Goal: Find specific page/section: Find specific page/section

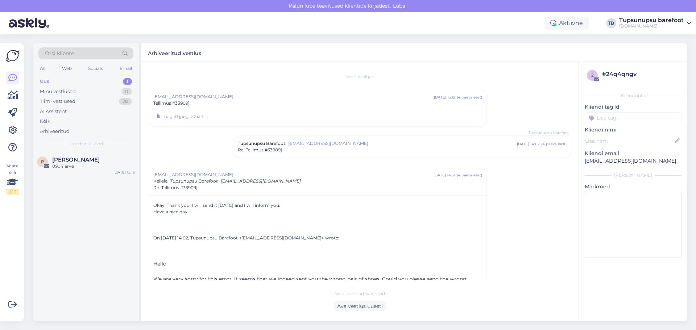
scroll to position [71, 0]
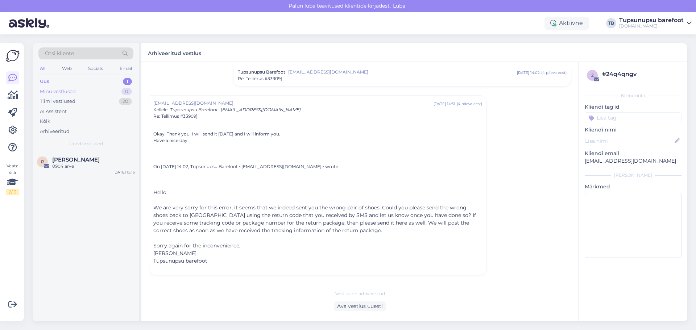
click at [64, 92] on div "Minu vestlused" at bounding box center [58, 91] width 36 height 7
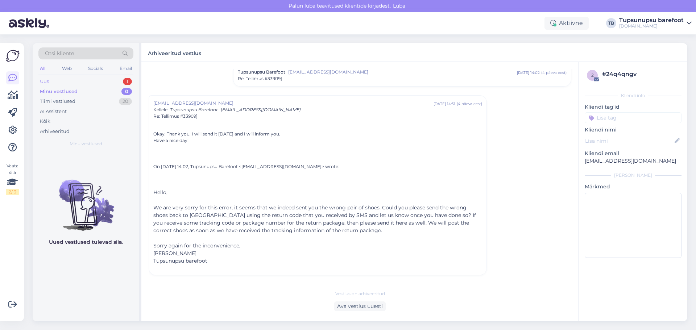
click at [52, 84] on div "Uus 1" at bounding box center [85, 81] width 95 height 10
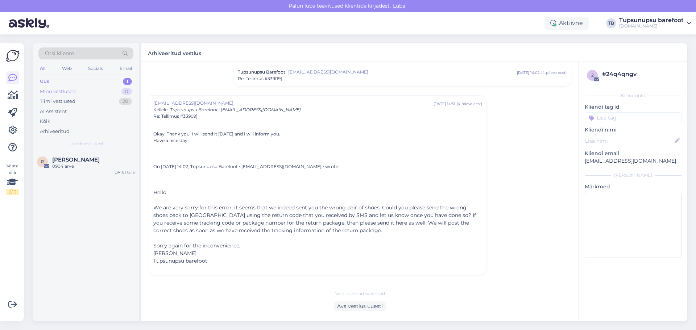
click at [55, 88] on div "Minu vestlused" at bounding box center [58, 91] width 36 height 7
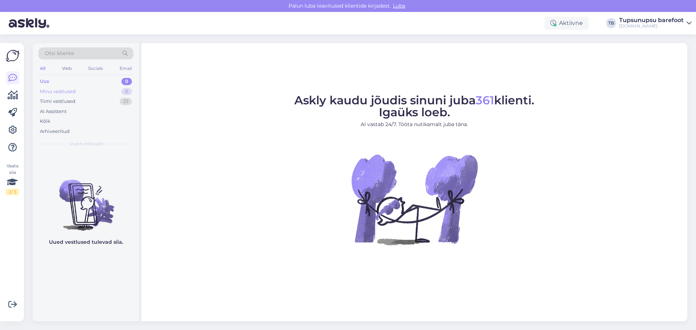
click at [66, 91] on div "Minu vestlused" at bounding box center [58, 91] width 36 height 7
click at [71, 99] on div "Tiimi vestlused" at bounding box center [58, 101] width 36 height 7
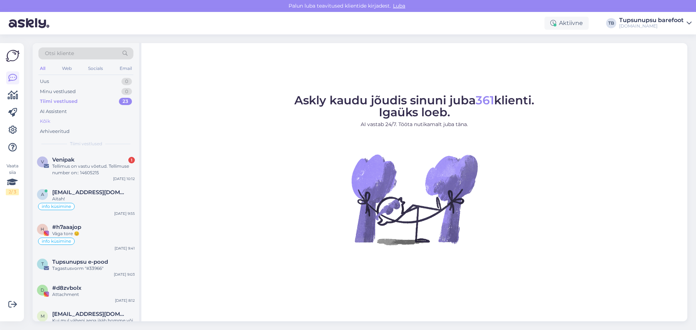
click at [48, 120] on div "Kõik" at bounding box center [45, 121] width 11 height 7
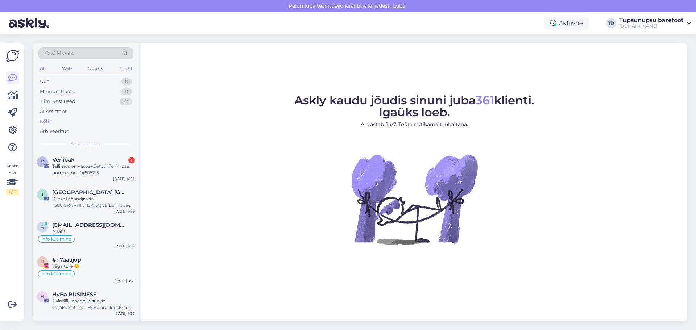
click at [74, 52] on span "Otsi kliente" at bounding box center [59, 54] width 29 height 8
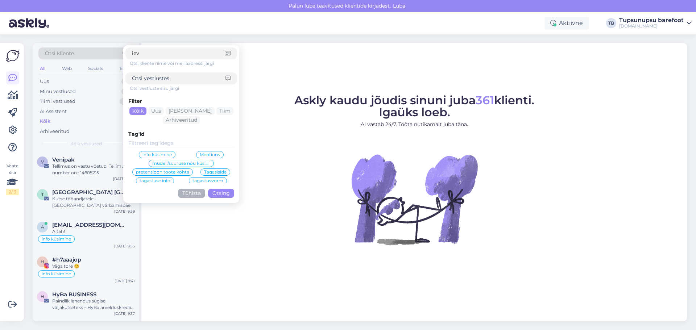
type input "ieva"
click button "Otsing" at bounding box center [221, 193] width 26 height 9
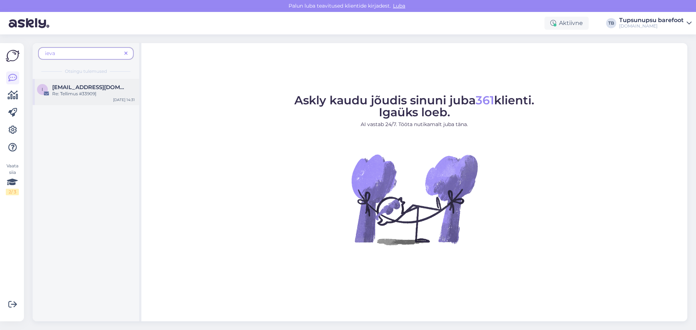
click at [88, 86] on span "[EMAIL_ADDRESS][DOMAIN_NAME]" at bounding box center [89, 87] width 75 height 7
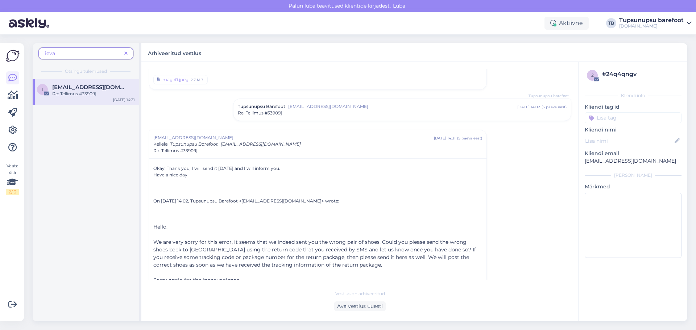
scroll to position [71, 0]
